Goal: Task Accomplishment & Management: Manage account settings

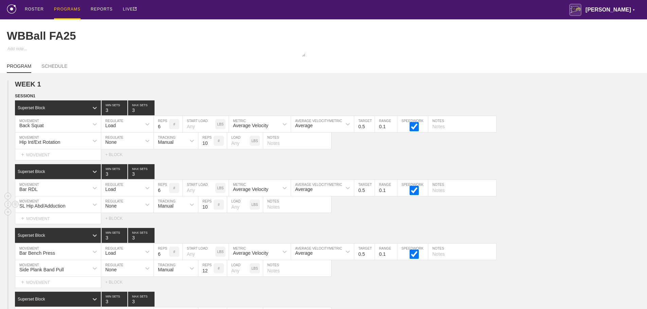
click at [591, 208] on div "SL Hip Abd/Adduction MOVEMENT None REGULATE Manual TRACKING 10 REPS # LOAD LBS …" at bounding box center [323, 205] width 647 height 17
click at [281, 11] on div "ROSTER PROGRAMS REPORTS LIVE [PERSON_NAME] ▼ [PERSON_NAME][EMAIL_ADDRESS][PERSO…" at bounding box center [323, 9] width 633 height 19
click at [518, 61] on div "PROGRAM SCHEDULE" at bounding box center [323, 65] width 633 height 15
click at [441, 12] on div "ROSTER PROGRAMS REPORTS LIVE [PERSON_NAME] ▼ [PERSON_NAME][EMAIL_ADDRESS][PERSO…" at bounding box center [323, 9] width 633 height 19
click at [65, 9] on div "PROGRAMS" at bounding box center [67, 9] width 26 height 19
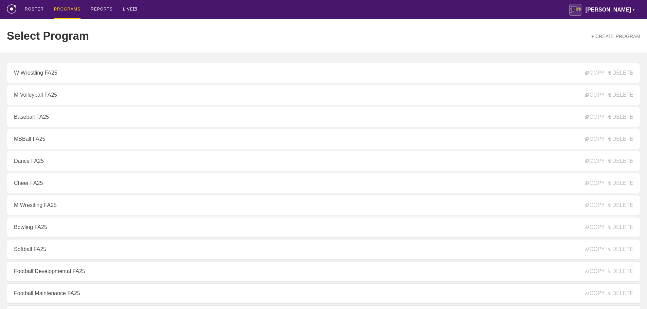
click at [453, 10] on div "ROSTER PROGRAMS REPORTS LIVE [PERSON_NAME] ▼ [PERSON_NAME][EMAIL_ADDRESS][PERSO…" at bounding box center [323, 9] width 633 height 19
click at [553, 28] on div "Select Program + CREATE PROGRAM" at bounding box center [323, 35] width 633 height 33
click at [194, 29] on div "Select Program + CREATE PROGRAM" at bounding box center [323, 35] width 633 height 33
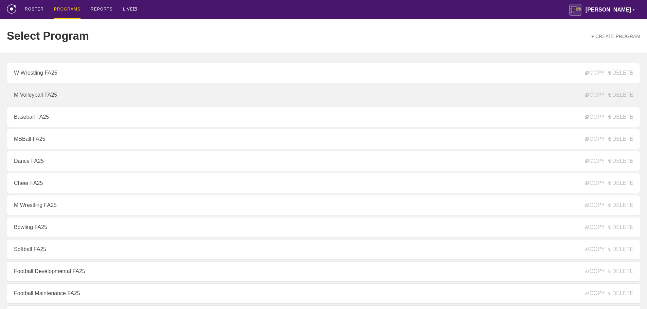
click at [46, 95] on link "M Volleyball FA25" at bounding box center [323, 95] width 633 height 20
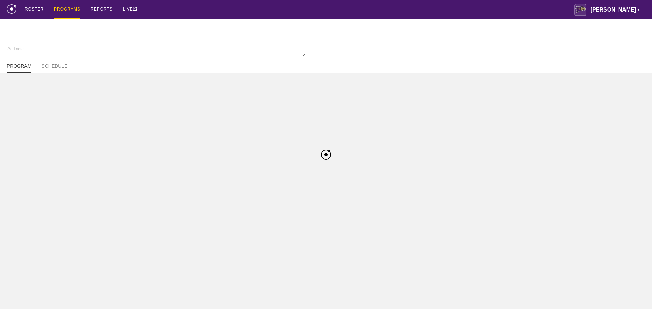
type textarea "x"
type input "M Volleyball FA25"
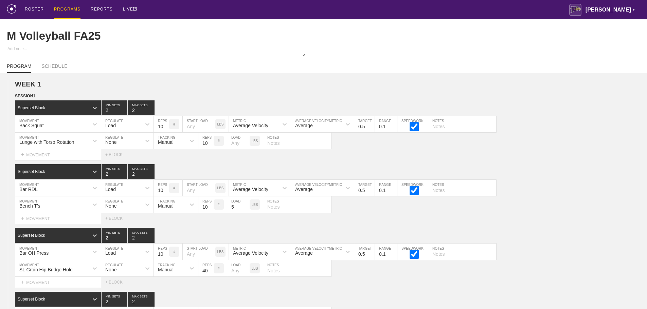
click at [412, 10] on div "ROSTER PROGRAMS REPORTS LIVE [PERSON_NAME] ▼ [PERSON_NAME][EMAIL_ADDRESS][PERSO…" at bounding box center [323, 9] width 633 height 19
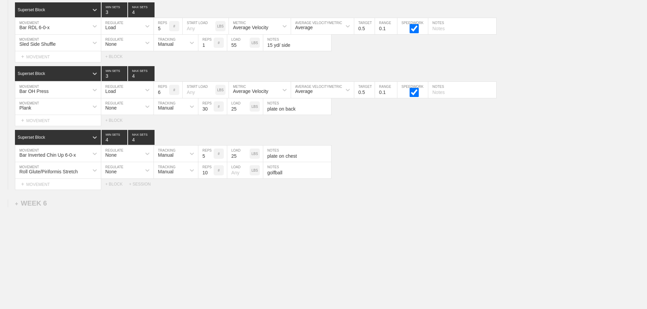
scroll to position [3281, 0]
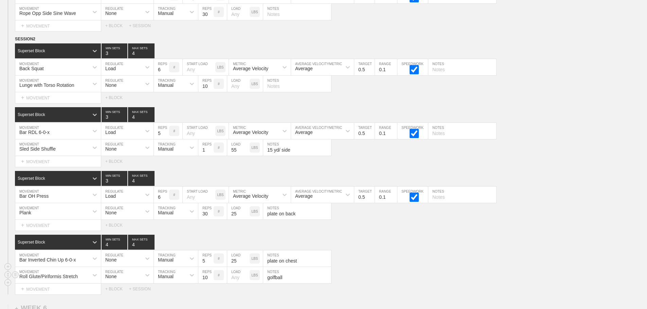
click at [611, 283] on div "Roll Glute/Piriformis Stretch MOVEMENT None REGULATE Manual TRACKING 10 REPS # …" at bounding box center [323, 275] width 647 height 17
drag, startPoint x: 605, startPoint y: 251, endPoint x: 627, endPoint y: 257, distance: 22.3
click at [607, 250] on div "Superset Block 4 MIN SETS 4 MAX SETS" at bounding box center [331, 242] width 632 height 15
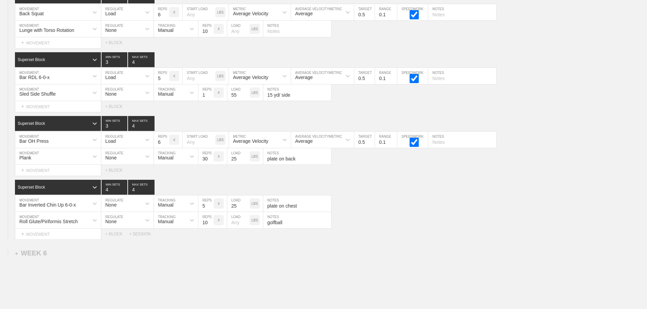
scroll to position [3391, 0]
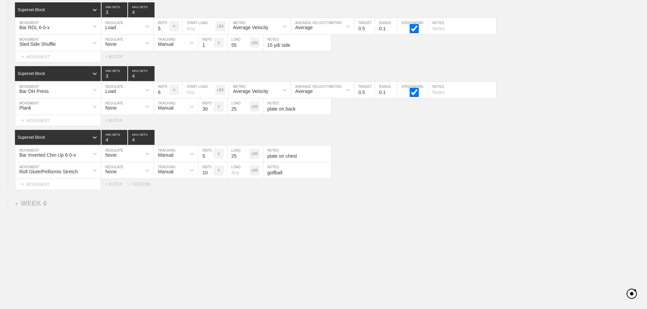
click at [140, 185] on div "+ SESSION" at bounding box center [142, 184] width 27 height 5
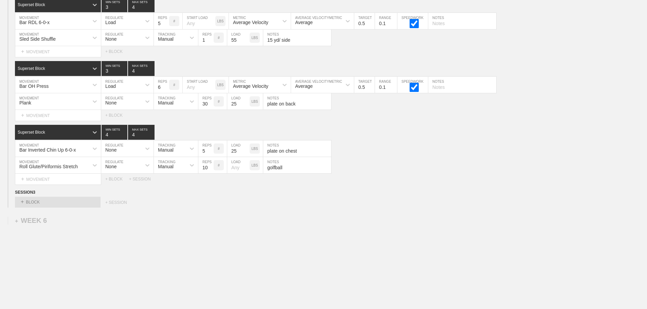
click at [465, 208] on div "Select... + BLOCK + SESSION" at bounding box center [323, 202] width 647 height 11
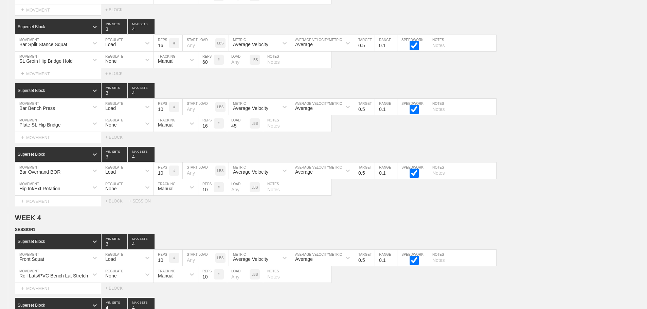
scroll to position [3413, 0]
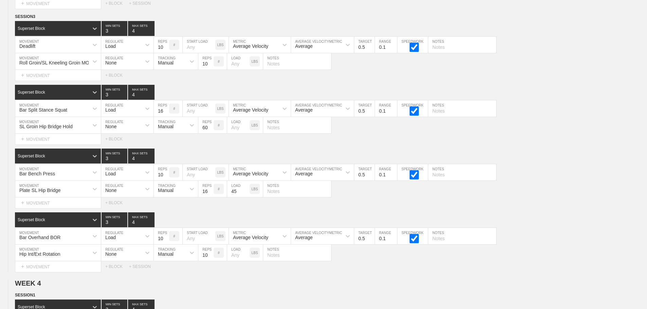
scroll to position [1953, 0]
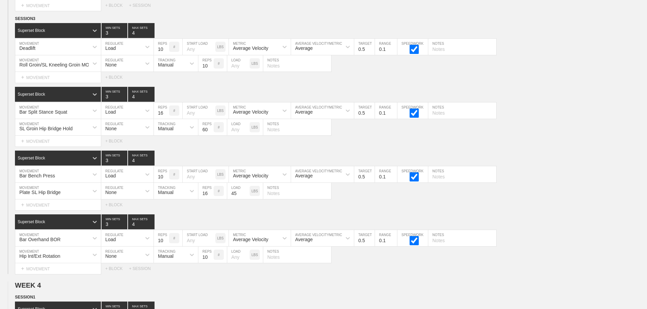
click at [420, 83] on div "Select... MOVEMENT + MOVEMENT + BLOCK" at bounding box center [323, 77] width 647 height 11
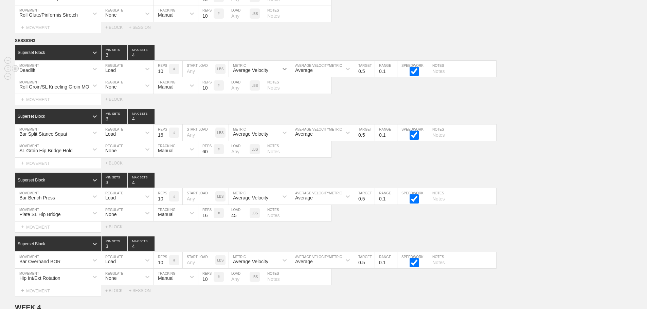
scroll to position [1919, 0]
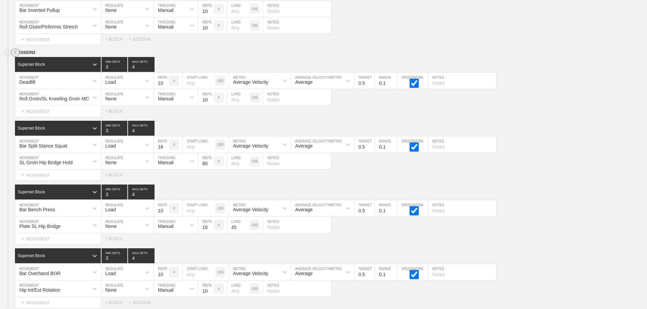
click at [15, 52] on line at bounding box center [15, 52] width 3 height 0
click at [47, 65] on div "DUPLICATE" at bounding box center [47, 65] width 54 height 10
click at [546, 163] on div "SL Groin Hip Bridge Hold MOVEMENT None REGULATE Manual TRACKING 60 REPS # LOAD …" at bounding box center [323, 161] width 647 height 17
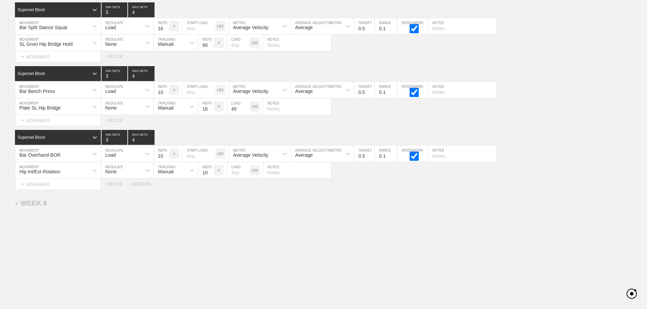
scroll to position [3413, 0]
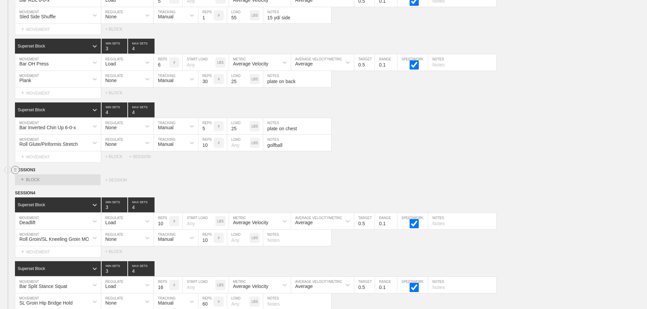
click at [15, 174] on icon at bounding box center [15, 170] width 8 height 8
click at [43, 194] on div "DELETE" at bounding box center [47, 193] width 54 height 10
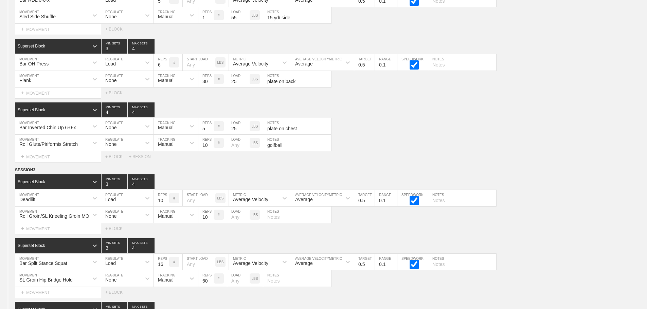
click at [508, 161] on div "Select... MOVEMENT + MOVEMENT + BLOCK + SESSION" at bounding box center [323, 156] width 647 height 11
click at [165, 207] on input "9" at bounding box center [161, 198] width 15 height 16
click at [165, 207] on input "8" at bounding box center [161, 198] width 15 height 16
click at [165, 207] on input "7" at bounding box center [161, 198] width 15 height 16
click at [165, 207] on input "6" at bounding box center [161, 198] width 15 height 16
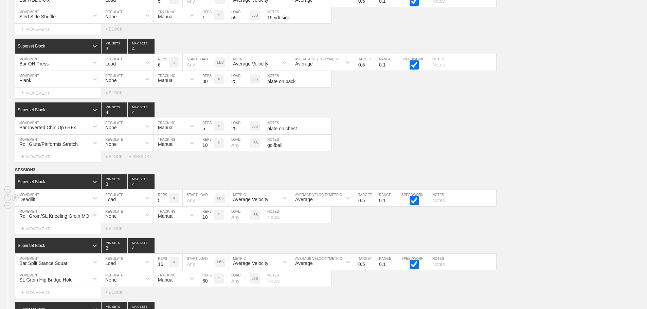
type input "5"
click at [165, 207] on input "5" at bounding box center [161, 198] width 15 height 16
click at [489, 151] on div "Roll Glute/Piriformis Stretch MOVEMENT None REGULATE Manual TRACKING 10 REPS # …" at bounding box center [323, 143] width 647 height 17
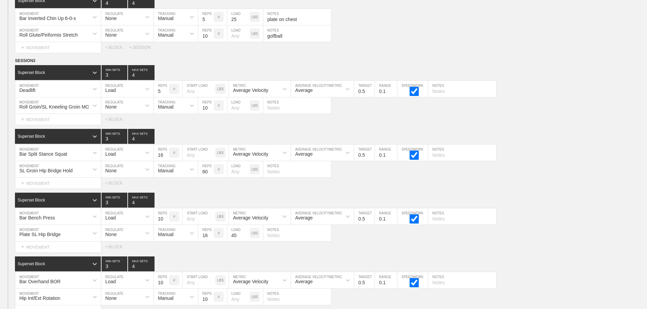
scroll to position [3549, 0]
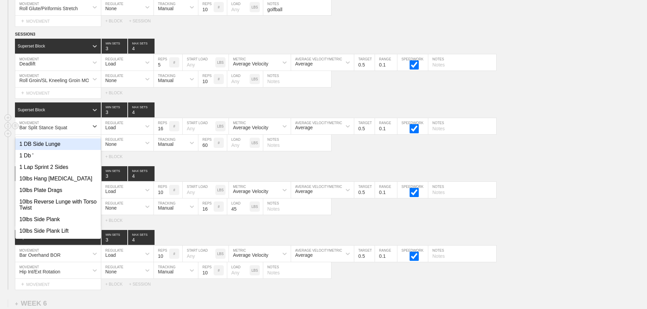
click at [81, 131] on div "Bar Split Stance Squat" at bounding box center [51, 127] width 73 height 12
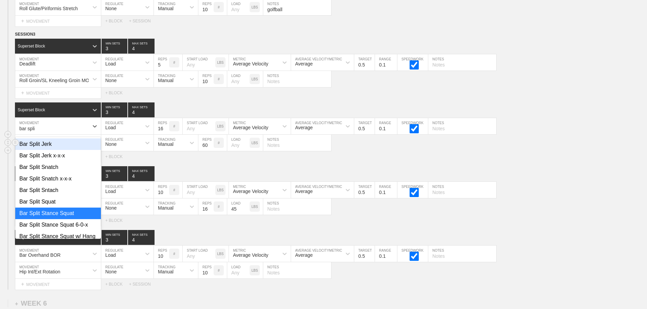
type input "bar split"
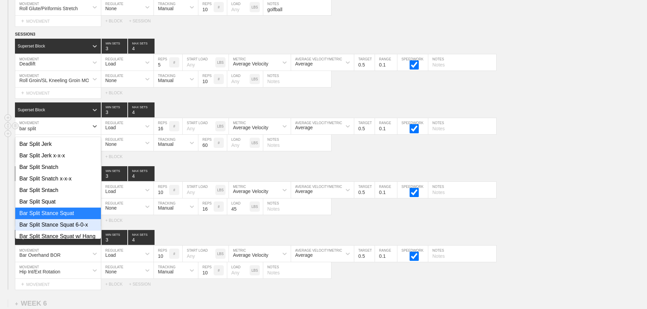
click at [80, 227] on div "Bar Split Stance Squat 6-0-x" at bounding box center [58, 225] width 86 height 12
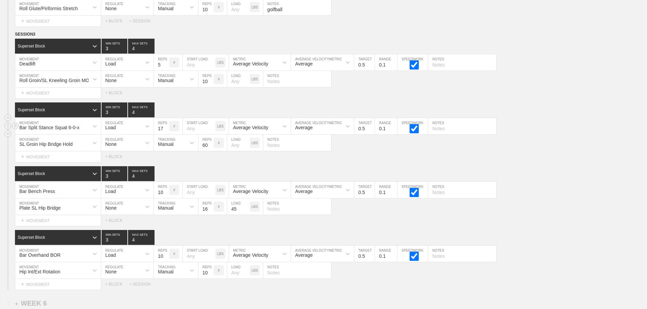
click at [165, 133] on input "17" at bounding box center [161, 126] width 15 height 16
click at [165, 134] on input "16" at bounding box center [161, 126] width 15 height 16
click at [165, 134] on input "15" at bounding box center [161, 126] width 15 height 16
click at [165, 134] on input "14" at bounding box center [161, 126] width 15 height 16
click at [165, 134] on input "13" at bounding box center [161, 126] width 15 height 16
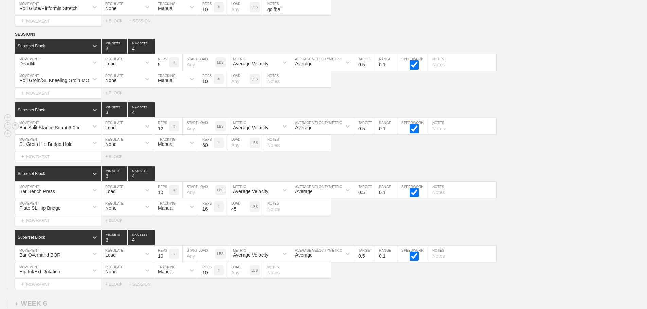
click at [165, 134] on input "12" at bounding box center [161, 126] width 15 height 16
click at [165, 134] on input "11" at bounding box center [161, 126] width 15 height 16
click at [165, 134] on input "10" at bounding box center [161, 126] width 15 height 16
click at [165, 134] on input "9" at bounding box center [161, 126] width 15 height 16
type input "8"
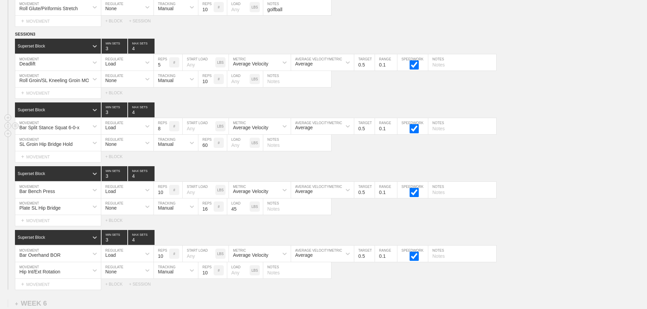
click at [165, 134] on input "8" at bounding box center [161, 126] width 15 height 16
click at [166, 198] on input "9" at bounding box center [161, 190] width 15 height 16
click at [166, 198] on input "8" at bounding box center [161, 190] width 15 height 16
click at [166, 198] on input "7" at bounding box center [161, 190] width 15 height 16
type input "6"
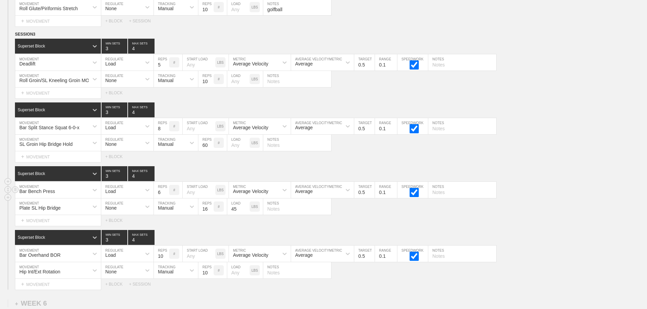
click at [166, 198] on input "6" at bounding box center [161, 190] width 15 height 16
click at [581, 209] on div "Plate SL Hip Bridge MOVEMENT None REGULATE Manual TRACKING 16 REPS # 45 LOAD LB…" at bounding box center [323, 207] width 647 height 17
click at [83, 261] on div "Bar Overhand BOR" at bounding box center [58, 254] width 86 height 16
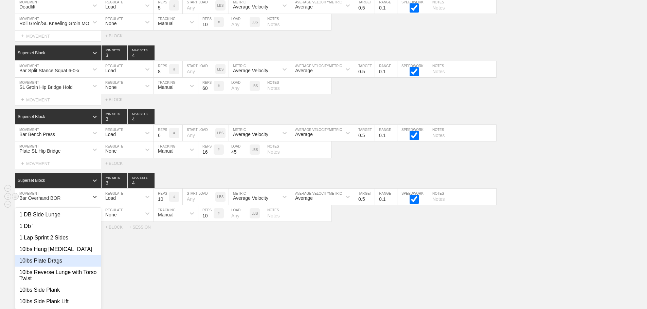
scroll to position [3614, 0]
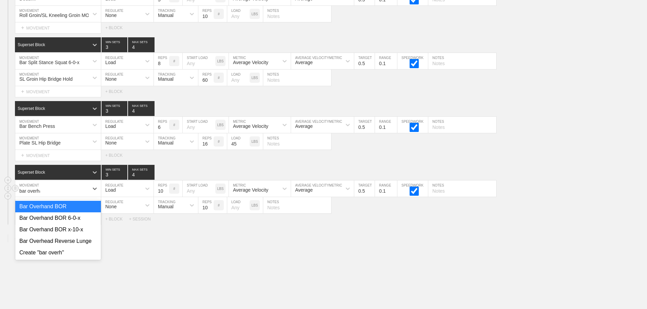
type input "bar overhand"
click at [79, 224] on div "Bar Overhand BOR 6-0-x" at bounding box center [58, 219] width 86 height 12
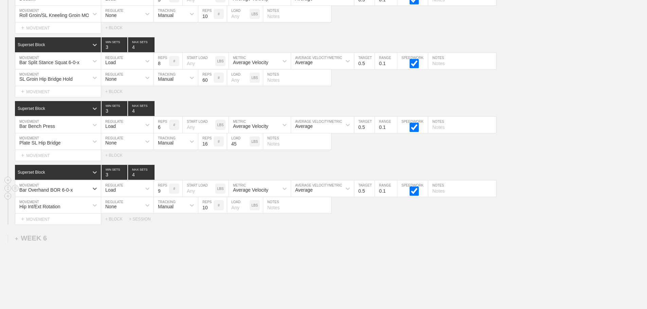
click at [163, 197] on input "9" at bounding box center [161, 189] width 15 height 16
click at [163, 197] on input "8" at bounding box center [161, 189] width 15 height 16
click at [163, 197] on input "7" at bounding box center [161, 189] width 15 height 16
click at [164, 197] on input "6" at bounding box center [161, 189] width 15 height 16
type input "5"
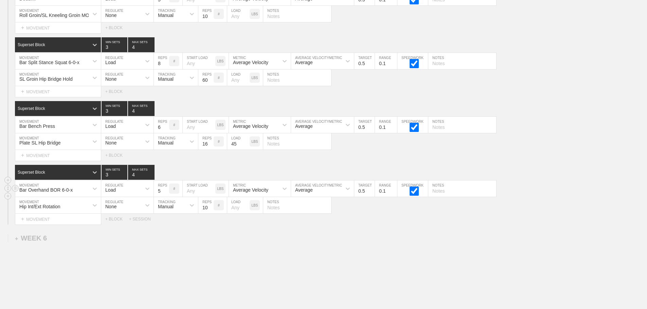
click at [165, 197] on input "5" at bounding box center [161, 189] width 15 height 16
click at [414, 225] on div "Select... MOVEMENT + MOVEMENT + BLOCK + SESSION" at bounding box center [323, 219] width 647 height 11
click at [579, 145] on div "Plate SL Hip Bridge MOVEMENT None REGULATE Manual TRACKING 16 REPS # 45 LOAD LB…" at bounding box center [323, 141] width 647 height 17
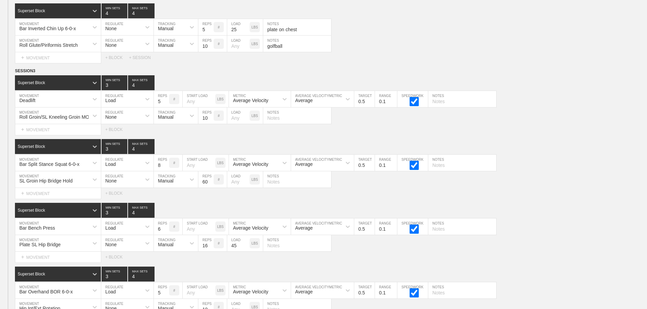
scroll to position [3655, 0]
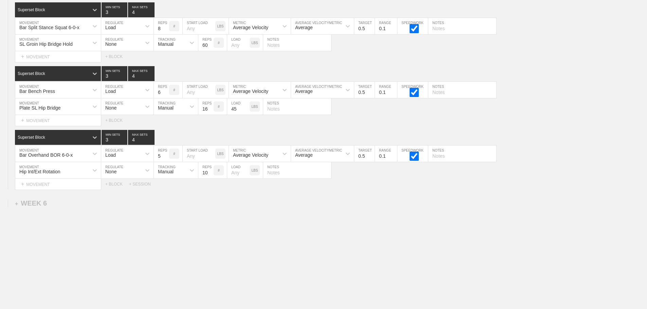
drag, startPoint x: 524, startPoint y: 231, endPoint x: 652, endPoint y: 309, distance: 149.9
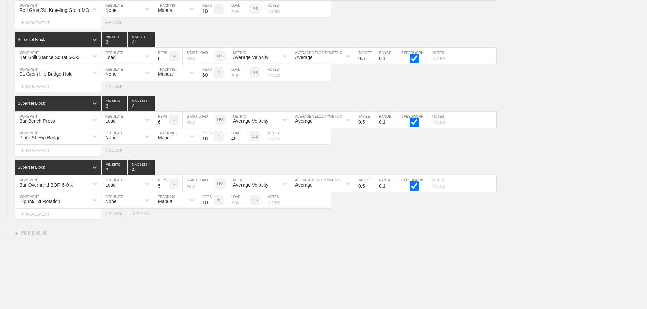
scroll to position [3587, 0]
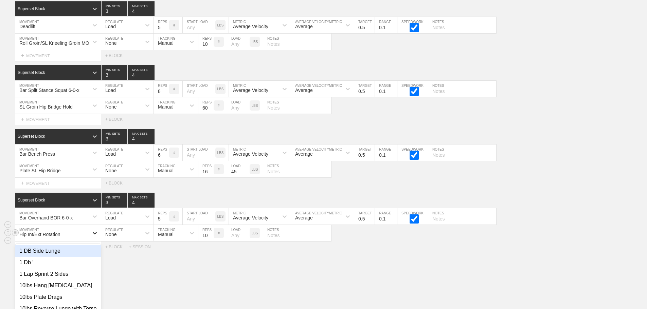
click at [90, 235] on div "option 1 DB Side Lunge focused, 1 of 801. 801 results available. Use Up and Dow…" at bounding box center [58, 233] width 86 height 16
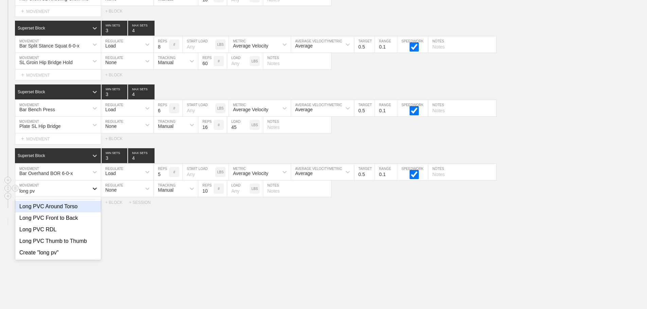
type input "long pvc"
click at [60, 224] on div "Long PVC Front to Back" at bounding box center [58, 219] width 86 height 12
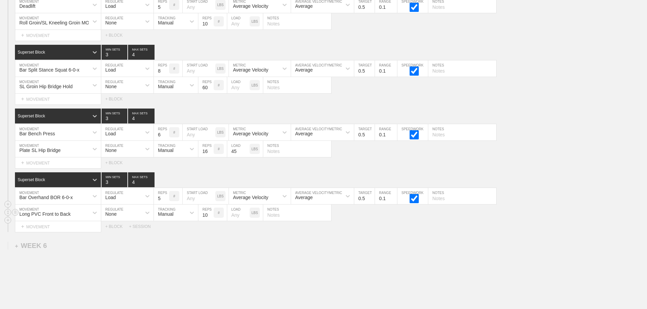
click at [562, 205] on div "Superset Block 3 MIN SETS 4 MAX SETS DUPLICATE INSERT MOVEMENT AFTER DELETE Bar…" at bounding box center [323, 203] width 647 height 60
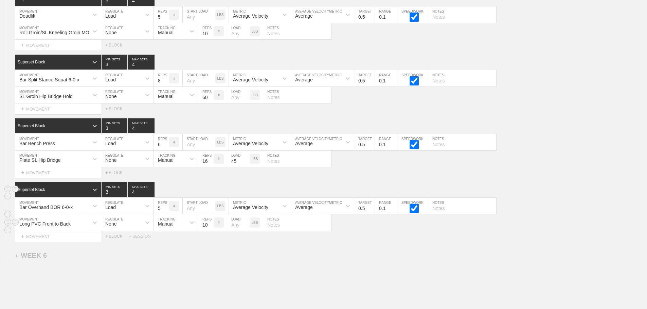
click at [561, 197] on div "Superset Block 3 MIN SETS 4 MAX SETS" at bounding box center [331, 189] width 632 height 15
click at [556, 94] on div "SL Groin Hip Bridge Hold MOVEMENT None REGULATE Manual TRACKING 60 REPS # LOAD …" at bounding box center [323, 95] width 647 height 17
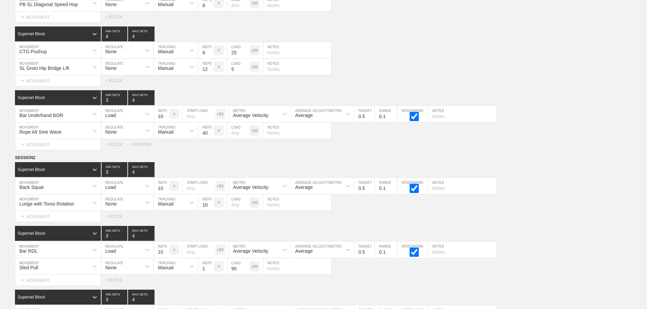
scroll to position [0, 0]
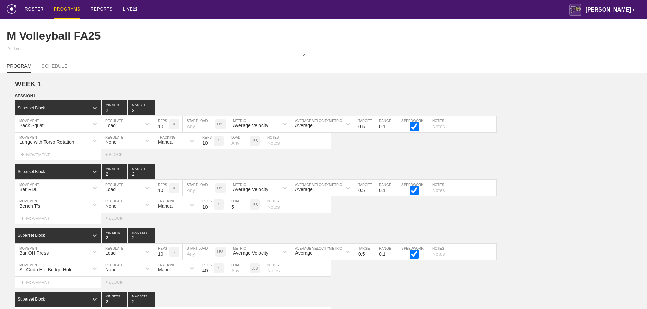
click at [66, 5] on div "PROGRAMS" at bounding box center [67, 9] width 26 height 19
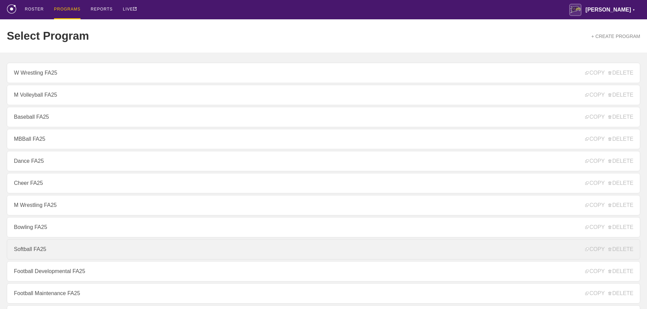
click at [36, 254] on link "Softball FA25" at bounding box center [323, 249] width 633 height 20
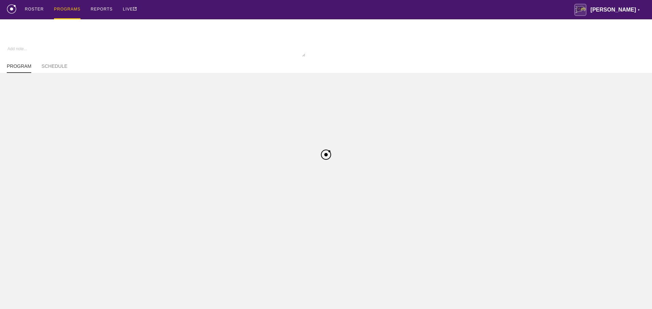
type textarea "x"
type input "Softball FA25"
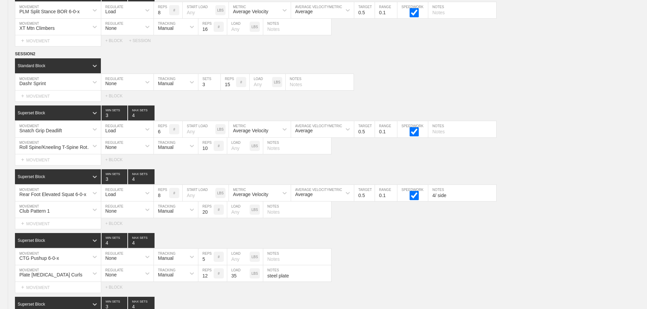
scroll to position [3580, 0]
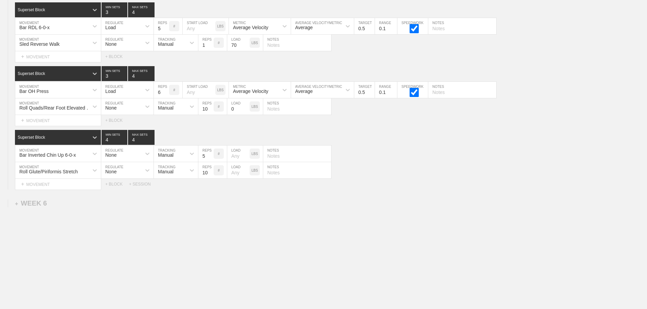
drag, startPoint x: 469, startPoint y: 200, endPoint x: 558, endPoint y: 244, distance: 99.5
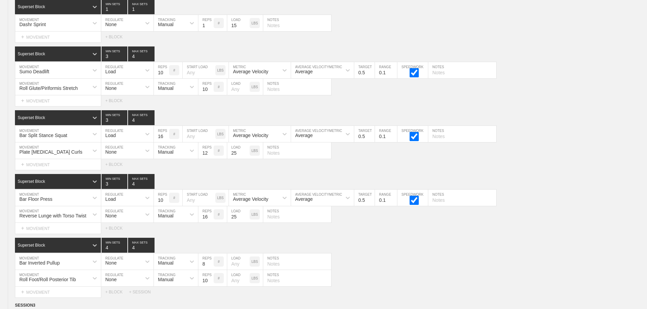
scroll to position [0, 0]
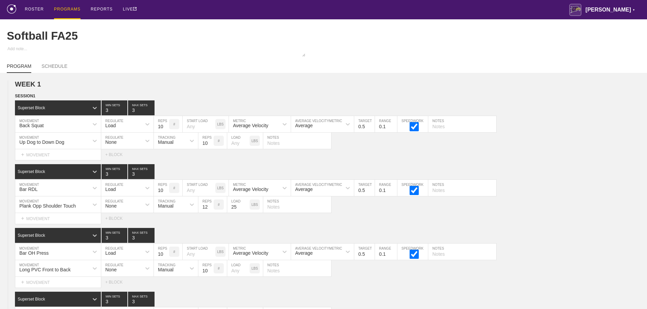
click at [66, 8] on div "PROGRAMS" at bounding box center [67, 9] width 26 height 19
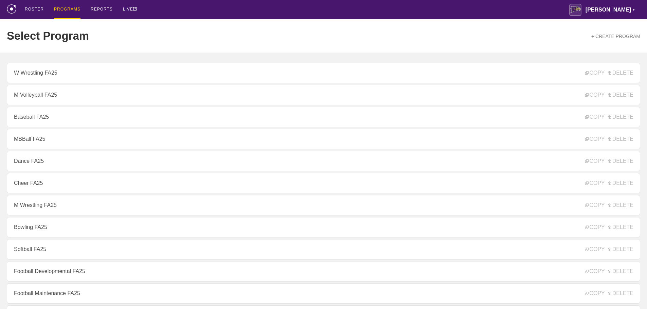
click at [178, 10] on div "ROSTER PROGRAMS REPORTS LIVE [PERSON_NAME] ▼ [PERSON_NAME][EMAIL_ADDRESS][PERSO…" at bounding box center [323, 9] width 633 height 19
click at [423, 12] on div "ROSTER PROGRAMS REPORTS LIVE [PERSON_NAME] ▼ [PERSON_NAME][EMAIL_ADDRESS][PERSO…" at bounding box center [323, 9] width 633 height 19
click at [178, 12] on div "ROSTER PROGRAMS REPORTS LIVE [PERSON_NAME] ▼ [PERSON_NAME][EMAIL_ADDRESS][PERSO…" at bounding box center [323, 9] width 633 height 19
drag, startPoint x: 449, startPoint y: 12, endPoint x: 478, endPoint y: 12, distance: 29.2
click at [459, 12] on div "ROSTER PROGRAMS REPORTS LIVE [PERSON_NAME] ▼ [PERSON_NAME][EMAIL_ADDRESS][PERSO…" at bounding box center [323, 9] width 633 height 19
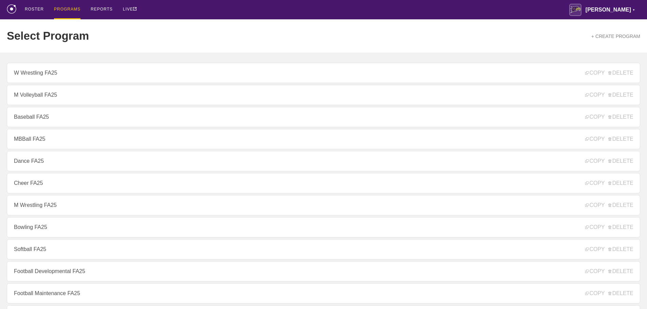
click at [160, 12] on div "ROSTER PROGRAMS REPORTS LIVE [PERSON_NAME] ▼ [PERSON_NAME][EMAIL_ADDRESS][PERSO…" at bounding box center [323, 9] width 633 height 19
click at [161, 10] on div "ROSTER PROGRAMS REPORTS LIVE [PERSON_NAME] ▼ [PERSON_NAME][EMAIL_ADDRESS][PERSO…" at bounding box center [323, 9] width 633 height 19
click at [167, 6] on div "ROSTER PROGRAMS REPORTS LIVE [PERSON_NAME] ▼ [PERSON_NAME][EMAIL_ADDRESS][PERSO…" at bounding box center [323, 9] width 633 height 19
